Goal: Transaction & Acquisition: Purchase product/service

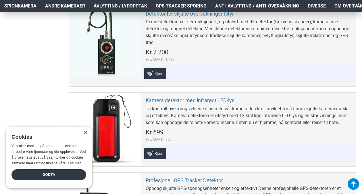
scroll to position [208, 0]
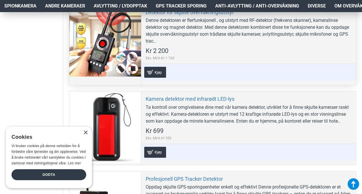
click at [130, 46] on div at bounding box center [105, 41] width 72 height 72
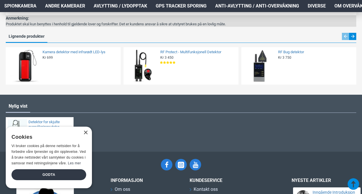
scroll to position [542, 0]
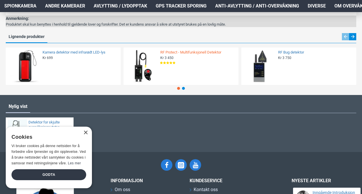
click at [186, 53] on link "RF Protect - Multifunksjonell Detektor" at bounding box center [197, 52] width 75 height 5
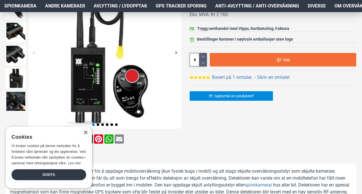
scroll to position [117, 0]
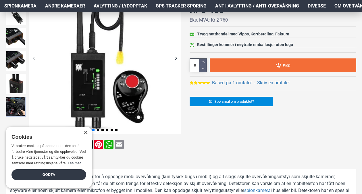
click at [14, 105] on img at bounding box center [16, 107] width 20 height 20
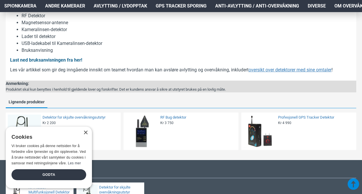
scroll to position [573, 0]
click at [182, 115] on link "RF Bug detektor" at bounding box center [197, 117] width 75 height 5
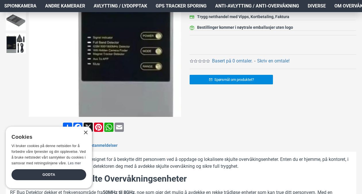
scroll to position [134, 0]
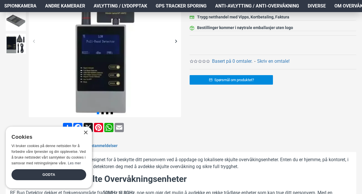
click at [178, 40] on div "Next slide" at bounding box center [176, 41] width 10 height 10
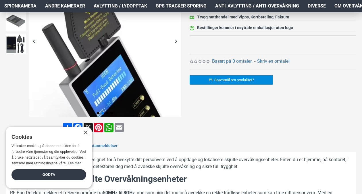
click at [178, 40] on div "Next slide" at bounding box center [176, 41] width 10 height 10
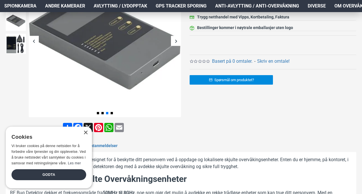
click at [178, 40] on div "Next slide" at bounding box center [176, 41] width 10 height 10
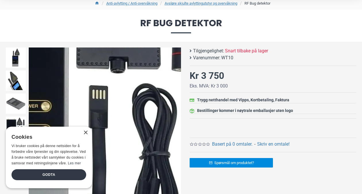
scroll to position [38, 0]
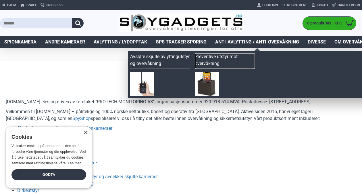
click at [205, 66] on link "Preventive utstyr mot overvåkning" at bounding box center [225, 61] width 60 height 16
click at [232, 40] on span "Anti-avlytting / Anti-overvåkning" at bounding box center [257, 41] width 84 height 7
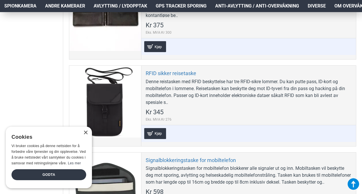
scroll to position [164, 0]
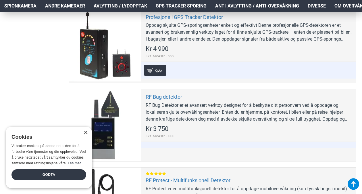
scroll to position [385, 0]
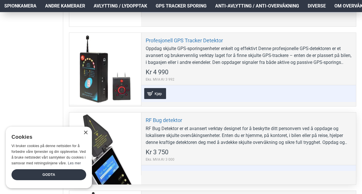
click at [211, 118] on div "RF Bug detektor RF Bug Detektor er et avansert verktøy designet for å beskytte …" at bounding box center [248, 143] width 215 height 62
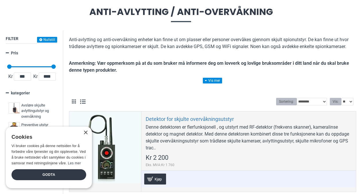
scroll to position [4, 0]
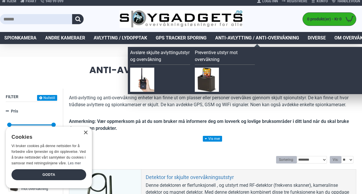
click at [241, 38] on span "Anti-avlytting / Anti-overvåkning" at bounding box center [257, 37] width 84 height 7
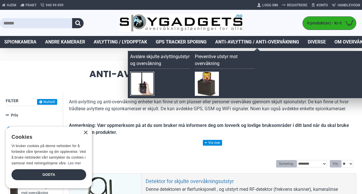
click at [149, 76] on img at bounding box center [142, 84] width 24 height 24
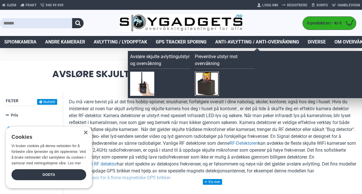
click at [217, 78] on img at bounding box center [207, 84] width 24 height 24
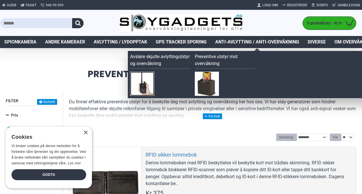
click at [153, 79] on img at bounding box center [142, 84] width 24 height 24
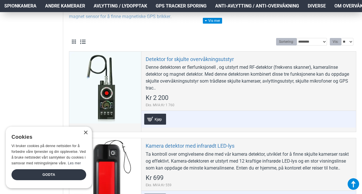
scroll to position [161, 0]
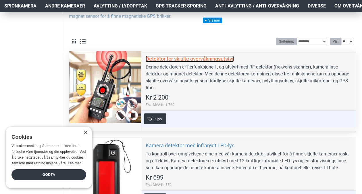
click at [168, 61] on link "Detektor for skjulte overvåkningsutstyr" at bounding box center [190, 58] width 88 height 7
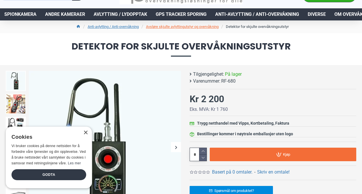
scroll to position [83, 0]
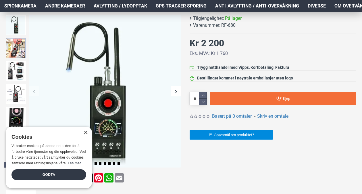
click at [14, 50] on img at bounding box center [16, 48] width 20 height 20
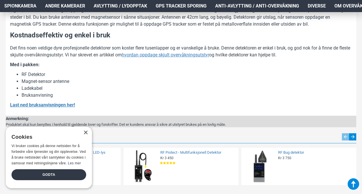
scroll to position [442, 0]
click at [72, 102] on u "Last ned bruksanvisningen her!" at bounding box center [42, 104] width 65 height 5
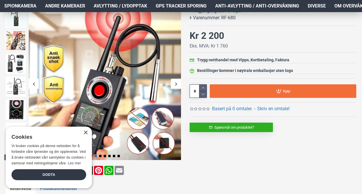
scroll to position [90, 0]
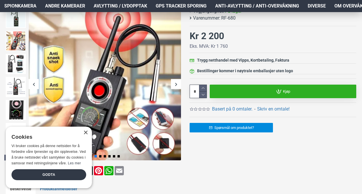
click at [239, 90] on link "Kjøp" at bounding box center [283, 91] width 147 height 14
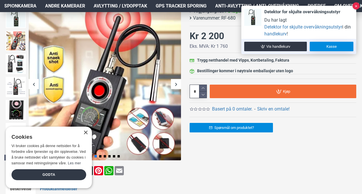
click at [320, 43] on link "Kasse" at bounding box center [332, 46] width 44 height 9
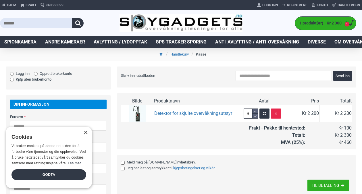
click at [81, 135] on div "×" at bounding box center [83, 133] width 7 height 4
click at [84, 134] on div "×" at bounding box center [85, 132] width 4 height 4
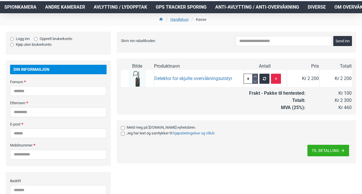
scroll to position [43, 0]
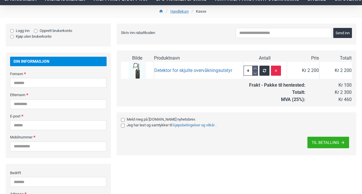
click at [207, 93] on td "Totalt:" at bounding box center [213, 92] width 185 height 7
click at [73, 83] on input "Fornavn" at bounding box center [58, 83] width 96 height 10
type input "*********"
type input "******"
type input "**********"
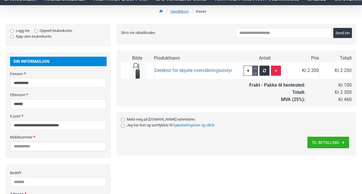
click at [36, 148] on input "Mobilnummer" at bounding box center [58, 146] width 96 height 10
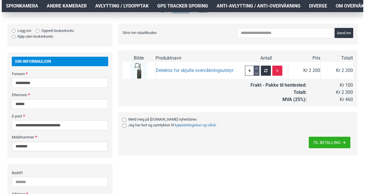
scroll to position [127, 0]
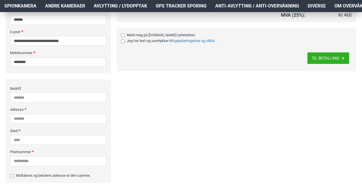
type input "********"
click at [53, 120] on input "Adresse" at bounding box center [58, 119] width 96 height 10
type input "**********"
type input "****"
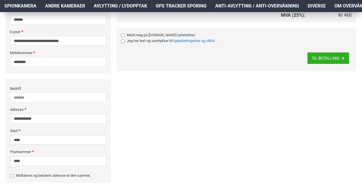
drag, startPoint x: 39, startPoint y: 142, endPoint x: 7, endPoint y: 129, distance: 35.2
click at [7, 129] on div "**********" at bounding box center [58, 130] width 105 height 103
type input "*******"
click at [322, 56] on span "TIL BETALLING" at bounding box center [326, 58] width 28 height 4
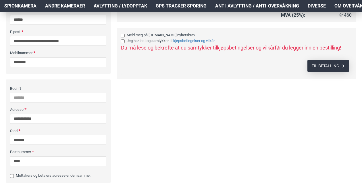
click at [321, 62] on button "TIL BETALLING" at bounding box center [328, 65] width 42 height 11
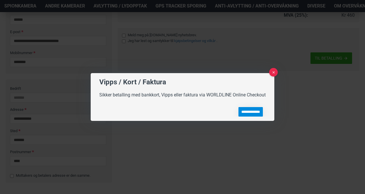
click at [251, 114] on input "**********" at bounding box center [251, 111] width 24 height 9
type input "**********"
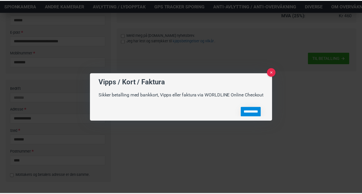
scroll to position [0, 0]
